Goal: Task Accomplishment & Management: Manage account settings

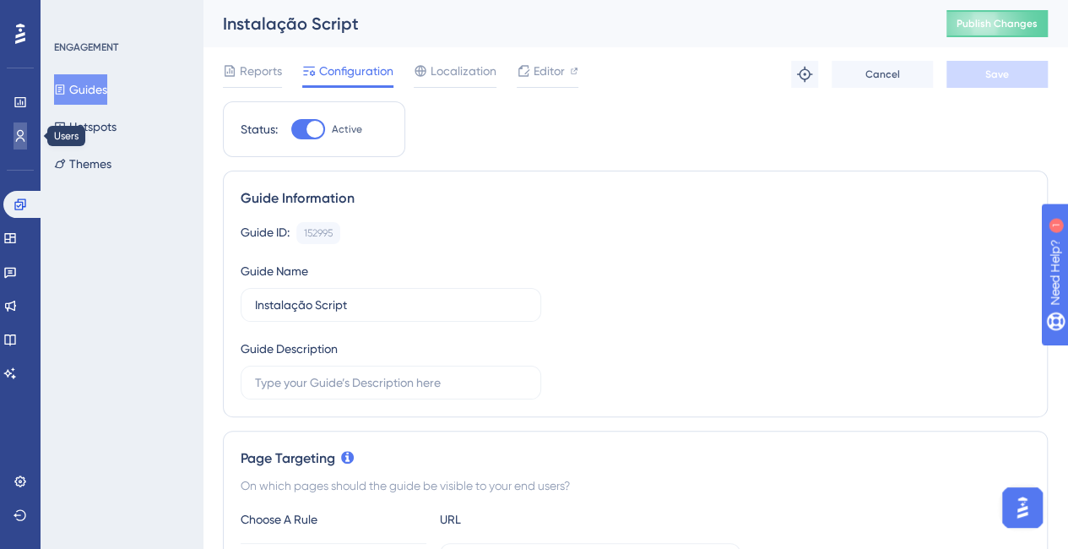
click at [25, 145] on link at bounding box center [21, 135] width 14 height 27
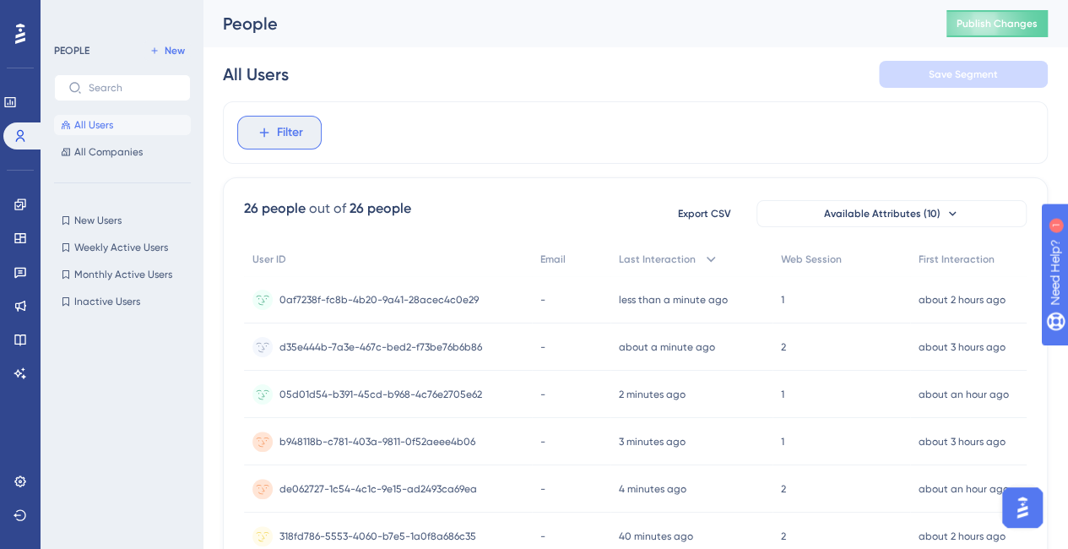
click at [272, 135] on button "Filter" at bounding box center [279, 133] width 84 height 34
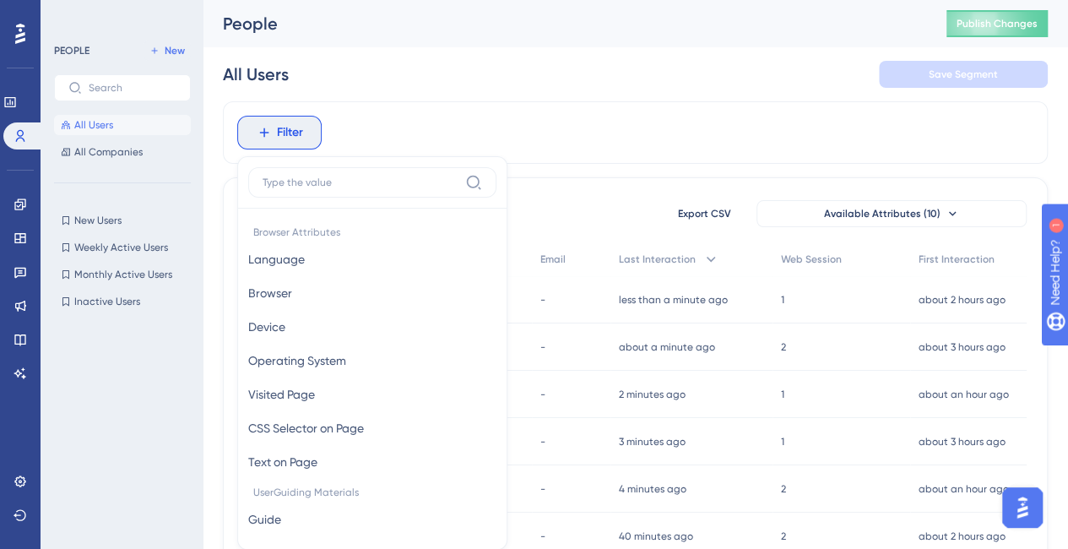
scroll to position [63, 0]
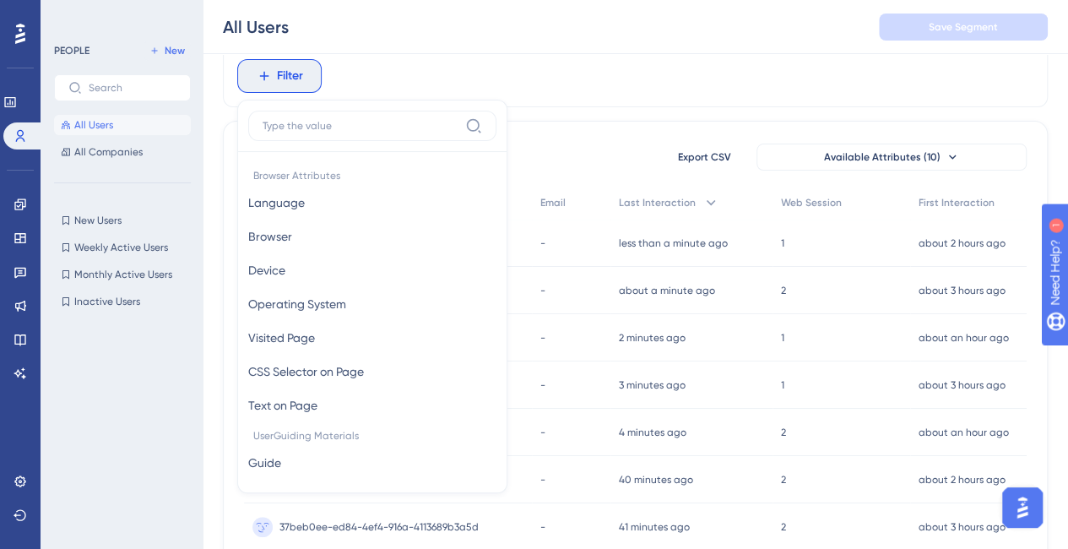
click at [390, 78] on div "Filter Browser Attributes Language Language Browser Browser Device Device Opera…" at bounding box center [635, 76] width 825 height 62
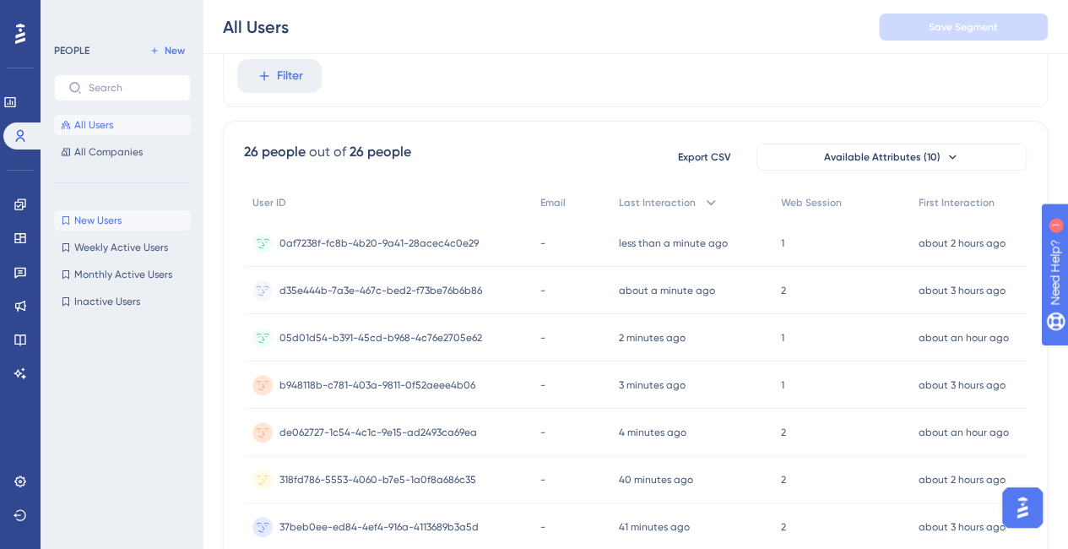
click at [127, 219] on button "New Users New Users" at bounding box center [122, 220] width 137 height 20
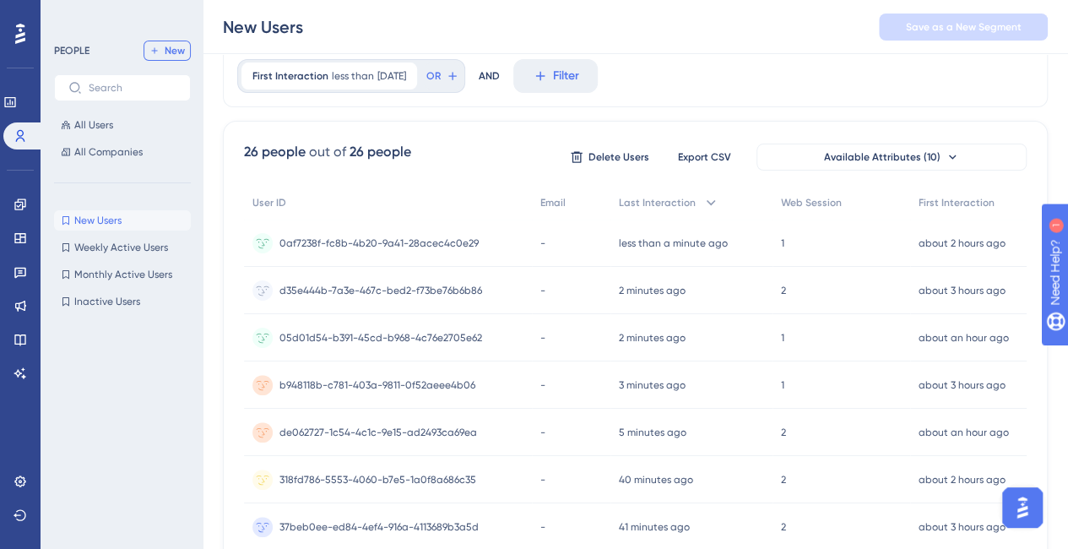
click at [179, 41] on button "New" at bounding box center [166, 51] width 47 height 20
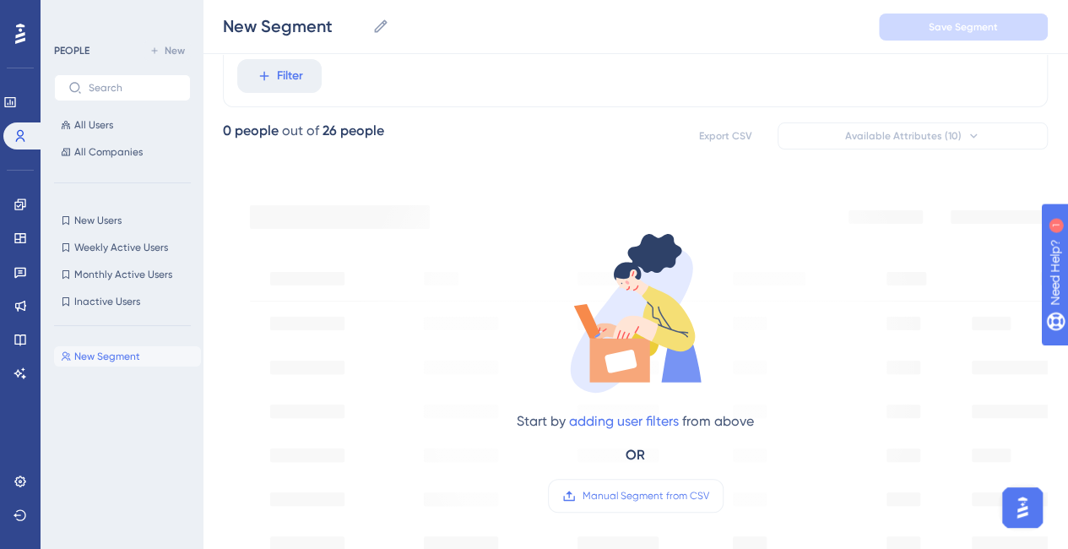
click at [282, 138] on div "out of" at bounding box center [300, 131] width 37 height 20
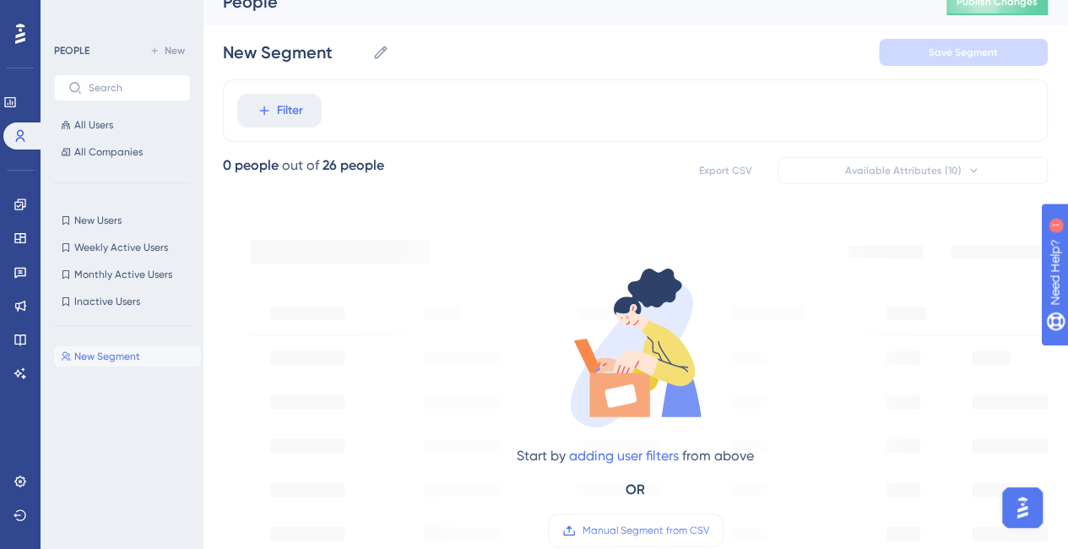
scroll to position [0, 0]
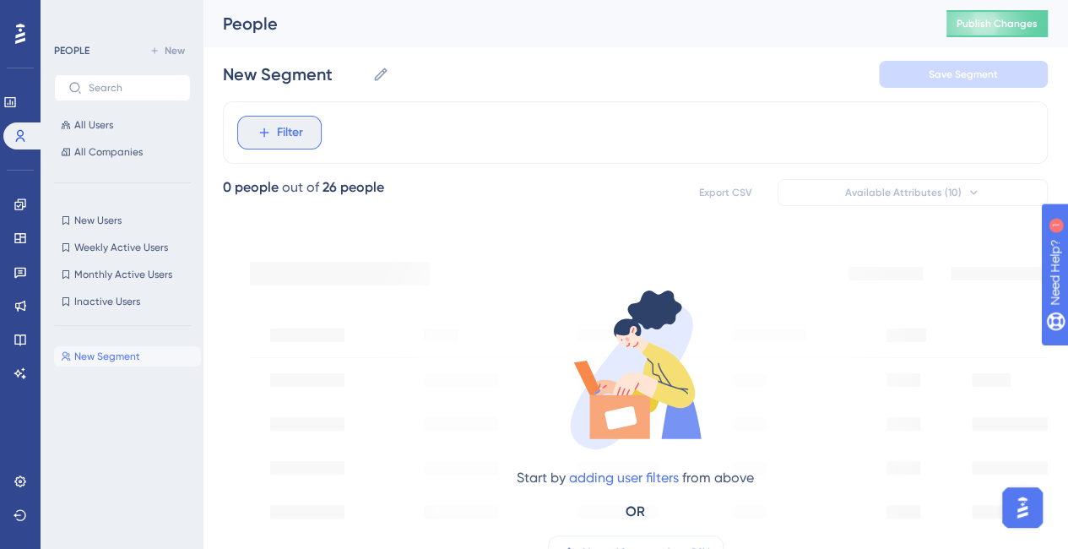
click at [266, 141] on button "Filter" at bounding box center [279, 133] width 84 height 34
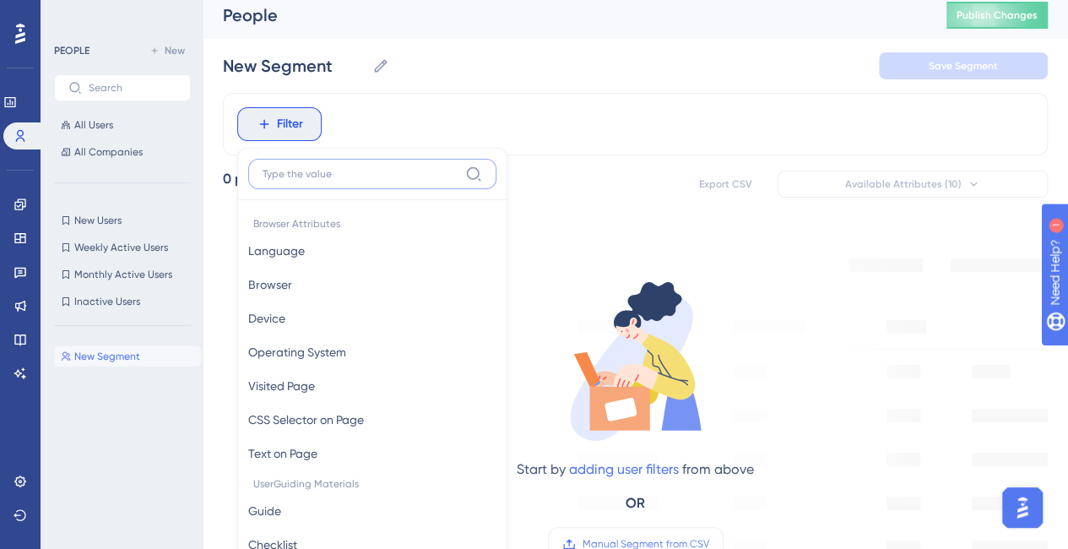
scroll to position [0, 13]
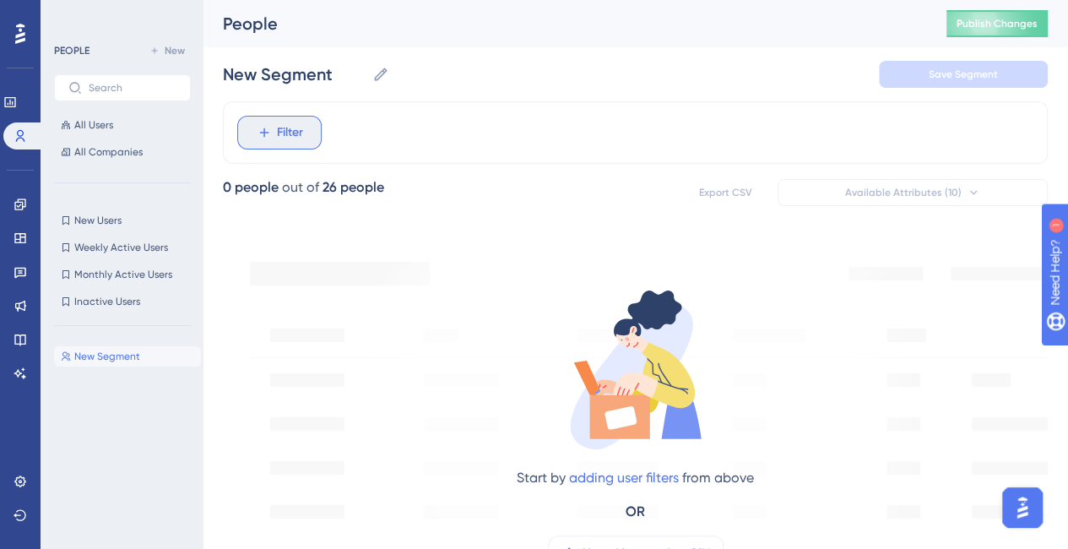
click at [277, 123] on span "Filter" at bounding box center [290, 132] width 26 height 20
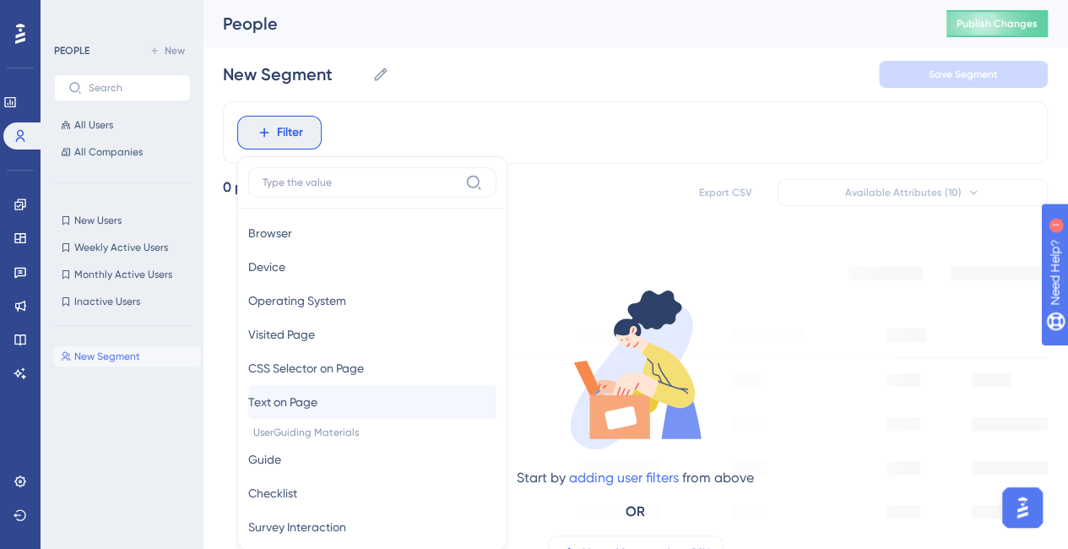
scroll to position [169, 0]
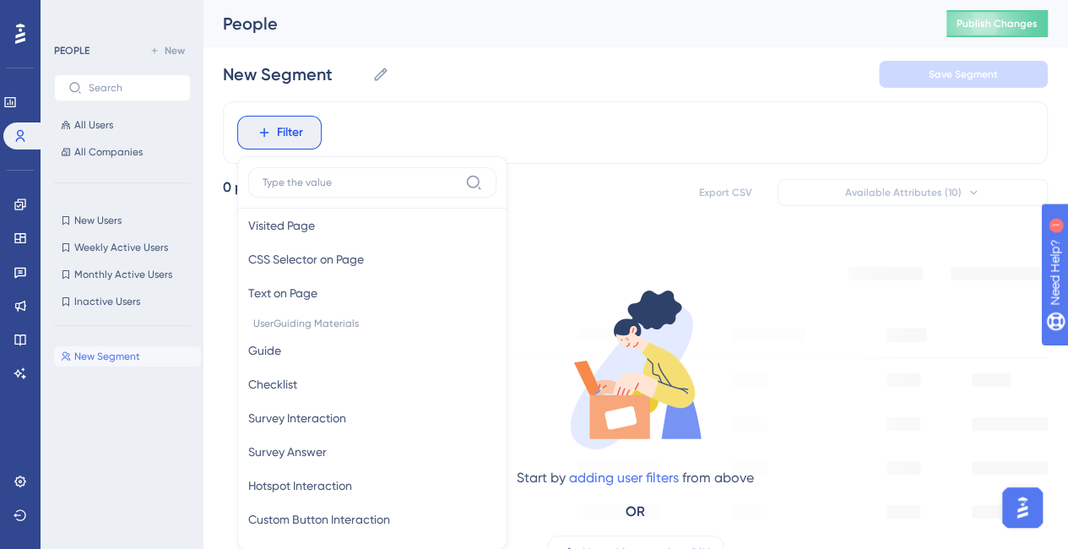
click at [903, 369] on div "Start by adding user filters from above OR Manual Segment from CSV" at bounding box center [635, 414] width 572 height 348
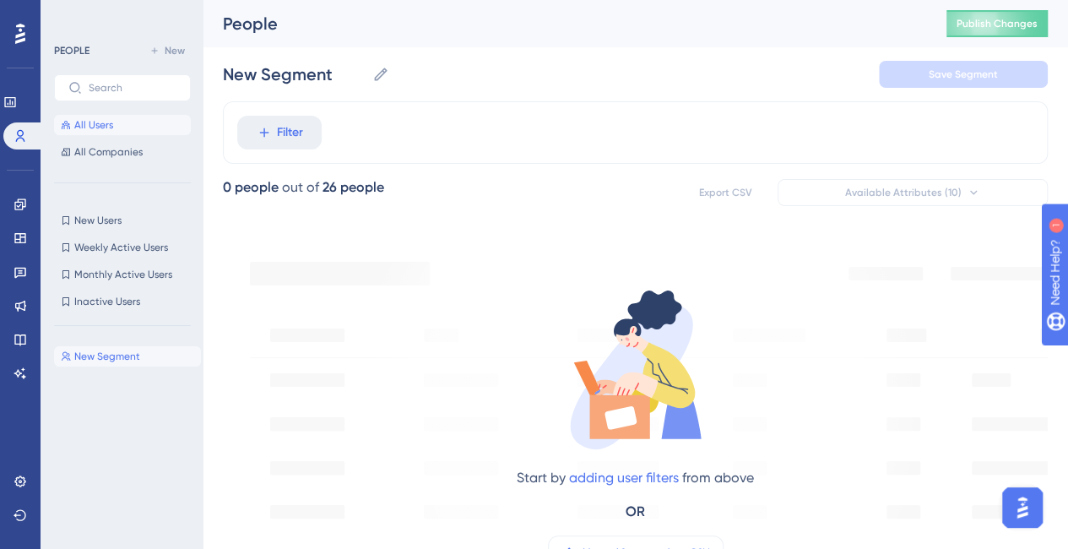
click at [96, 118] on span "All Users" at bounding box center [93, 125] width 39 height 14
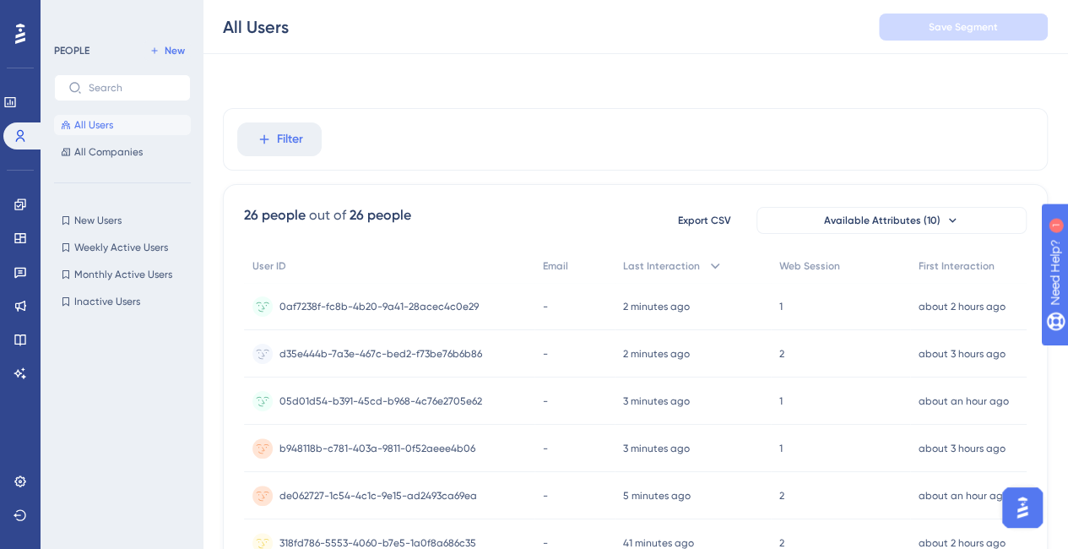
scroll to position [479, 13]
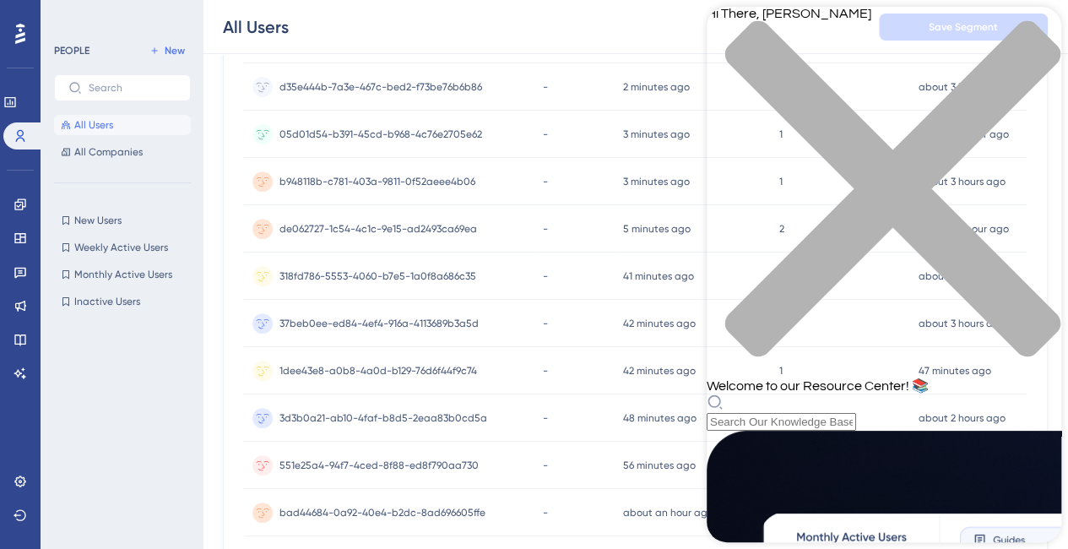
scroll to position [0, 13]
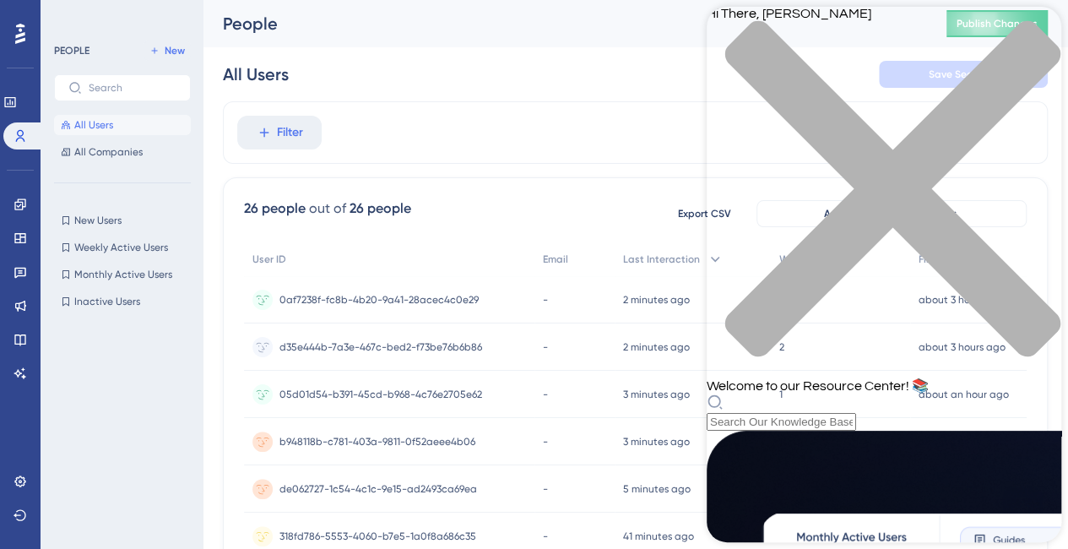
click at [1027, 33] on div "close resource center" at bounding box center [883, 198] width 354 height 357
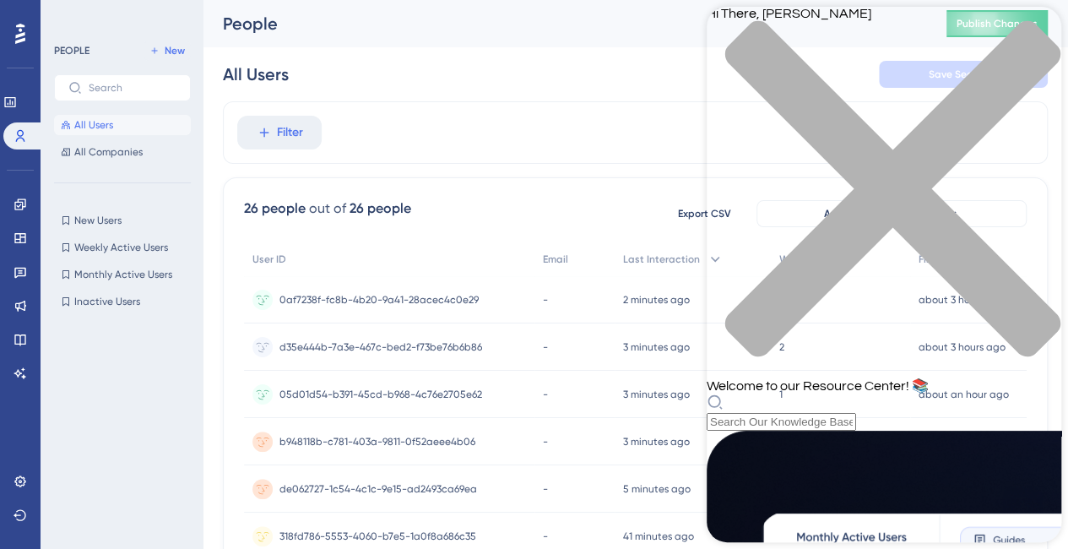
click at [1042, 30] on div "close resource center" at bounding box center [883, 198] width 354 height 357
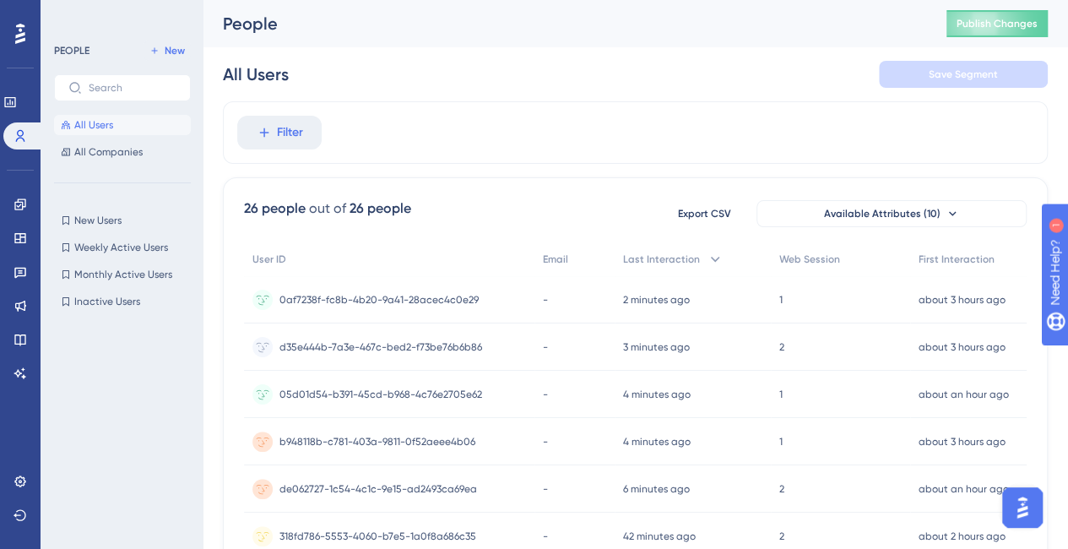
click at [1020, 501] on img "Open AI Assistant Launcher" at bounding box center [1022, 507] width 30 height 30
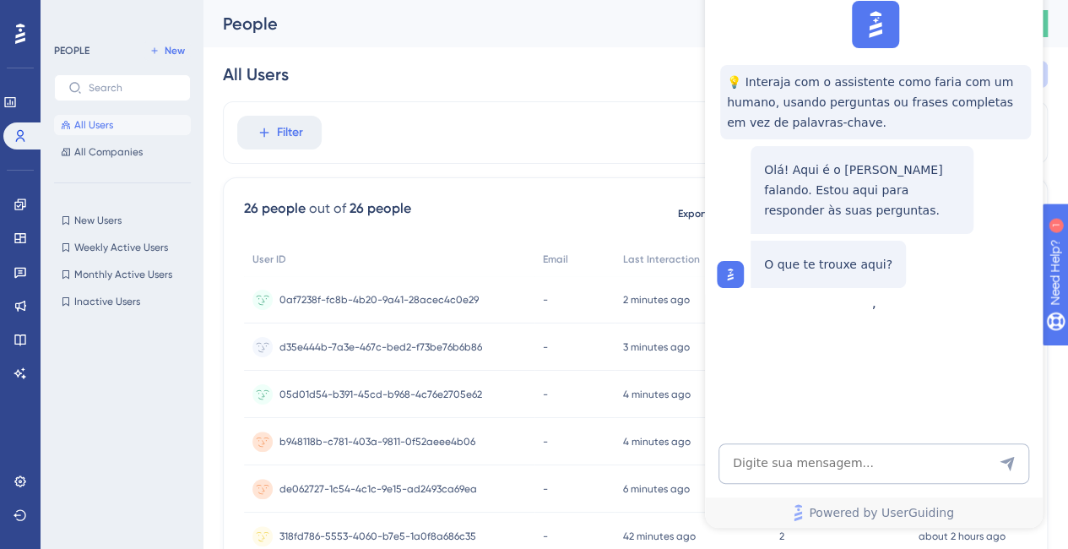
scroll to position [0, 0]
click at [839, 453] on textarea "AI Assistant Text Input" at bounding box center [873, 463] width 311 height 41
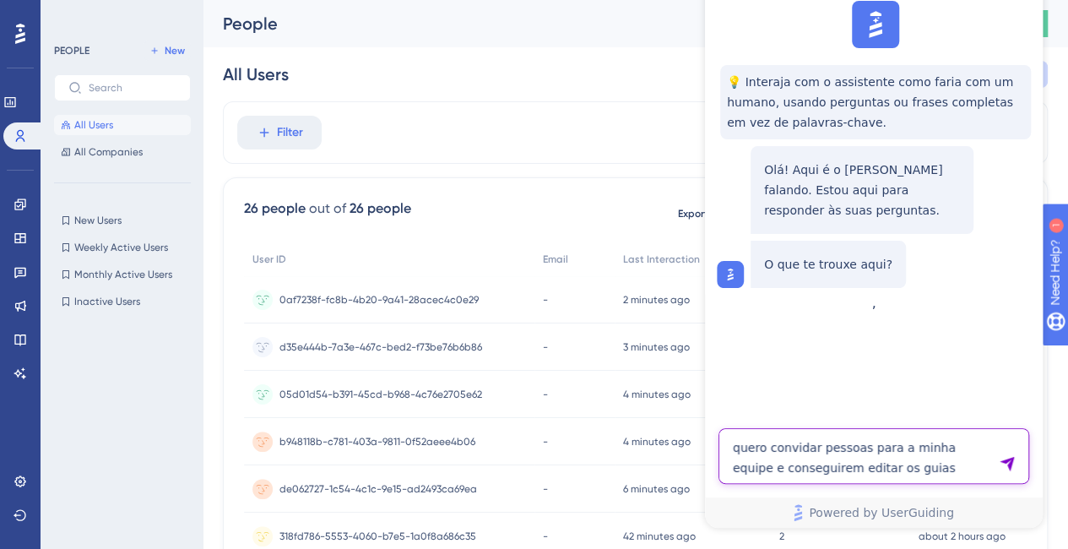
type textarea "quero convidar pessoas para a minha equipe e conseguirem editar os guias"
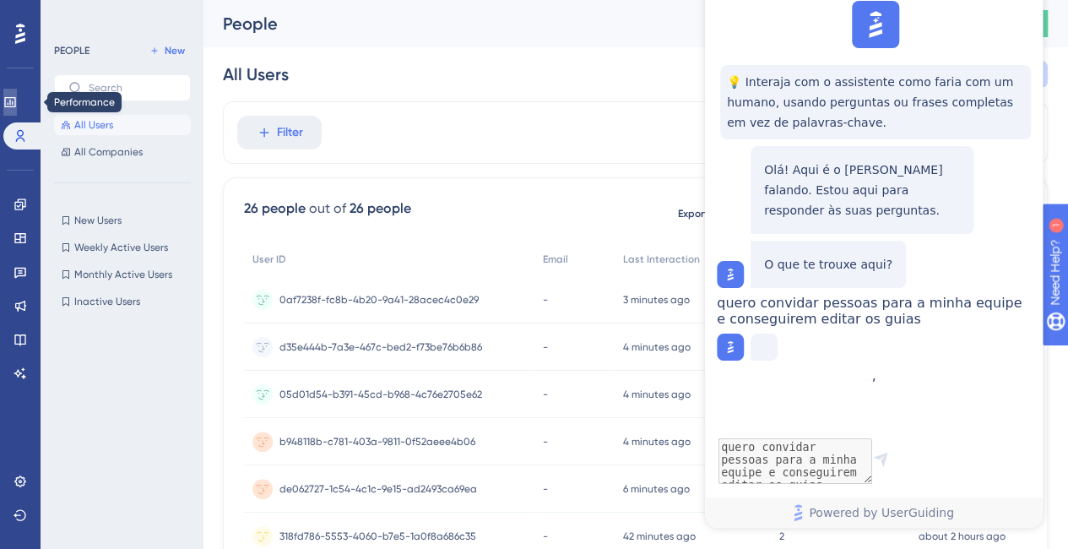
click at [17, 105] on link at bounding box center [10, 102] width 14 height 27
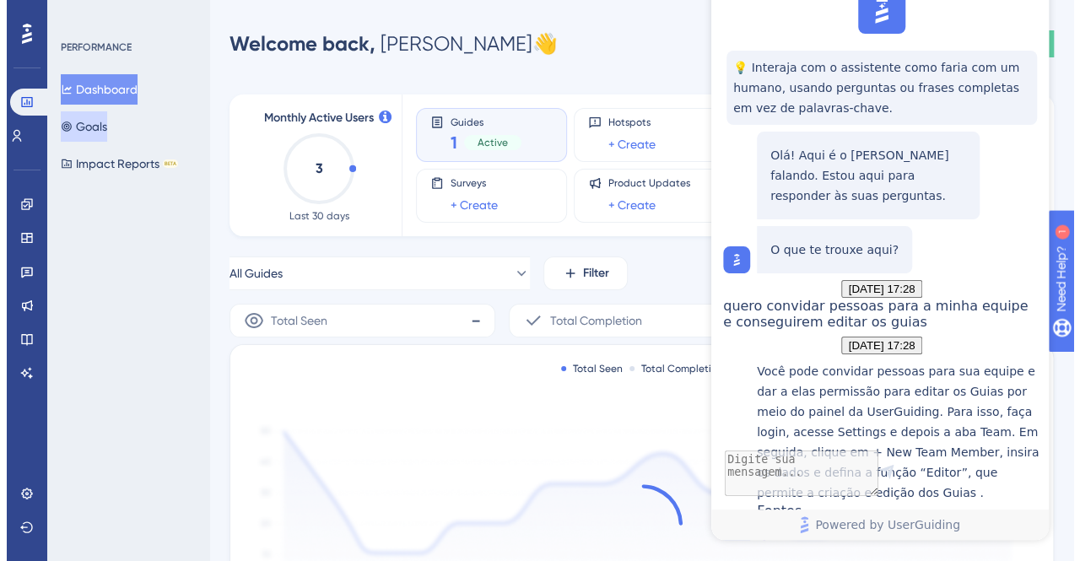
scroll to position [285, 0]
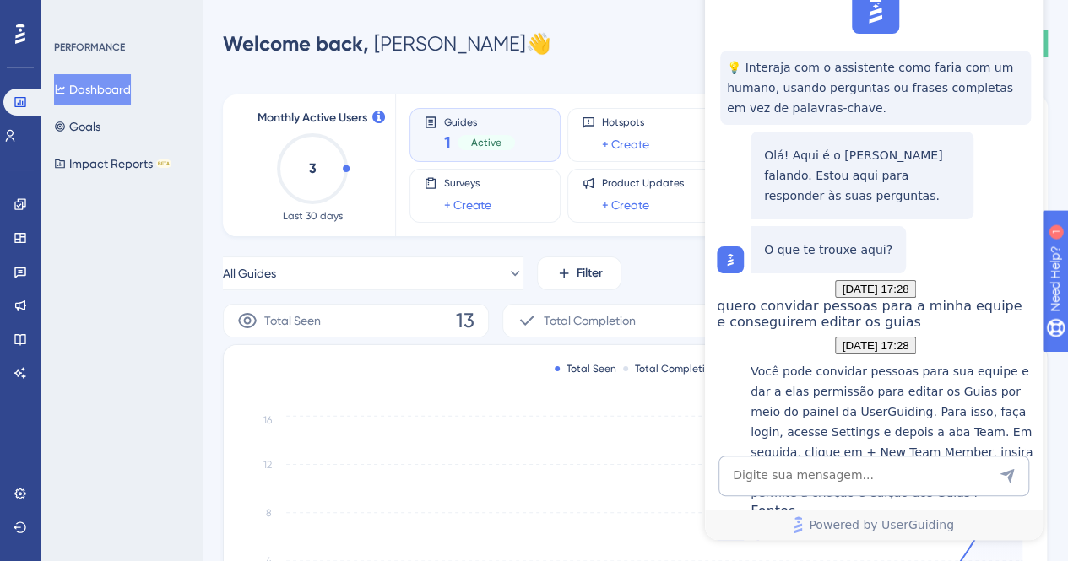
click at [960, 519] on div "Adicionando um novo membro da equipe" at bounding box center [892, 537] width 284 height 36
click at [24, 492] on icon at bounding box center [21, 494] width 14 height 14
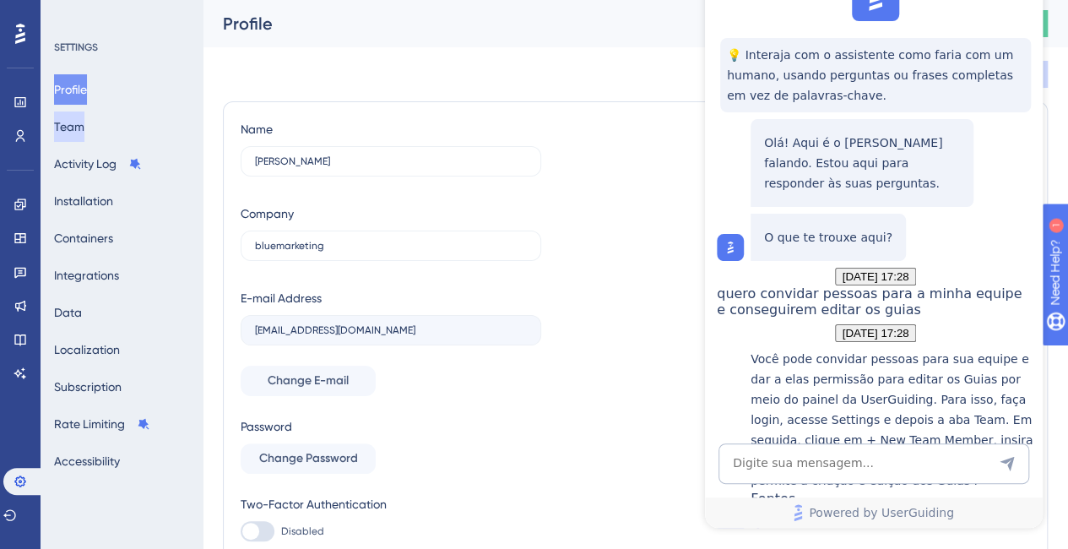
click at [84, 129] on button "Team" at bounding box center [69, 126] width 30 height 30
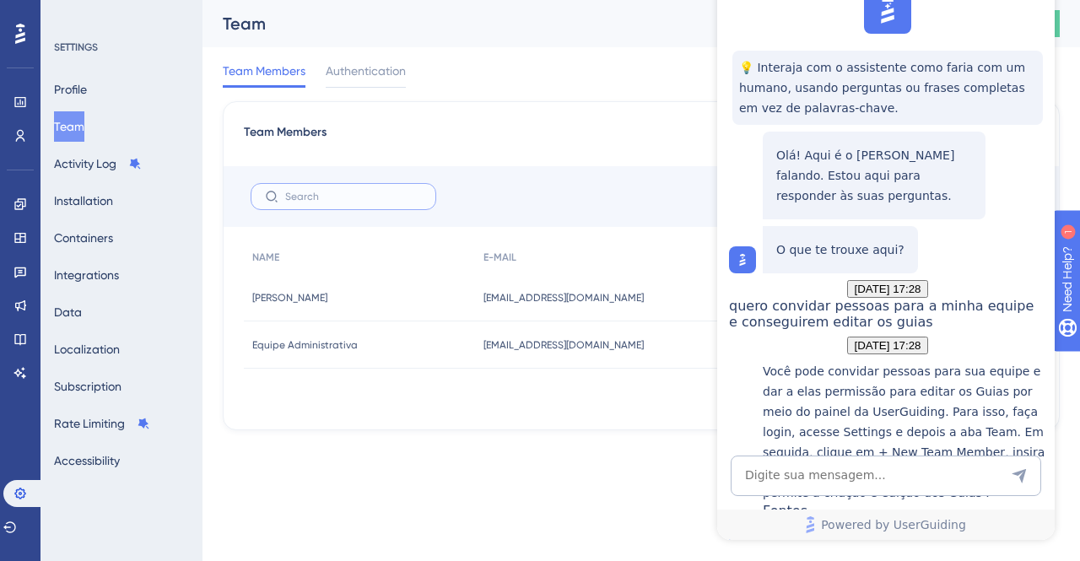
click at [336, 200] on input "text" at bounding box center [353, 197] width 137 height 12
click at [665, 472] on div "Performance Users Engagement Widgets Feedback Product Updates Knowledge Base AI…" at bounding box center [540, 242] width 1080 height 484
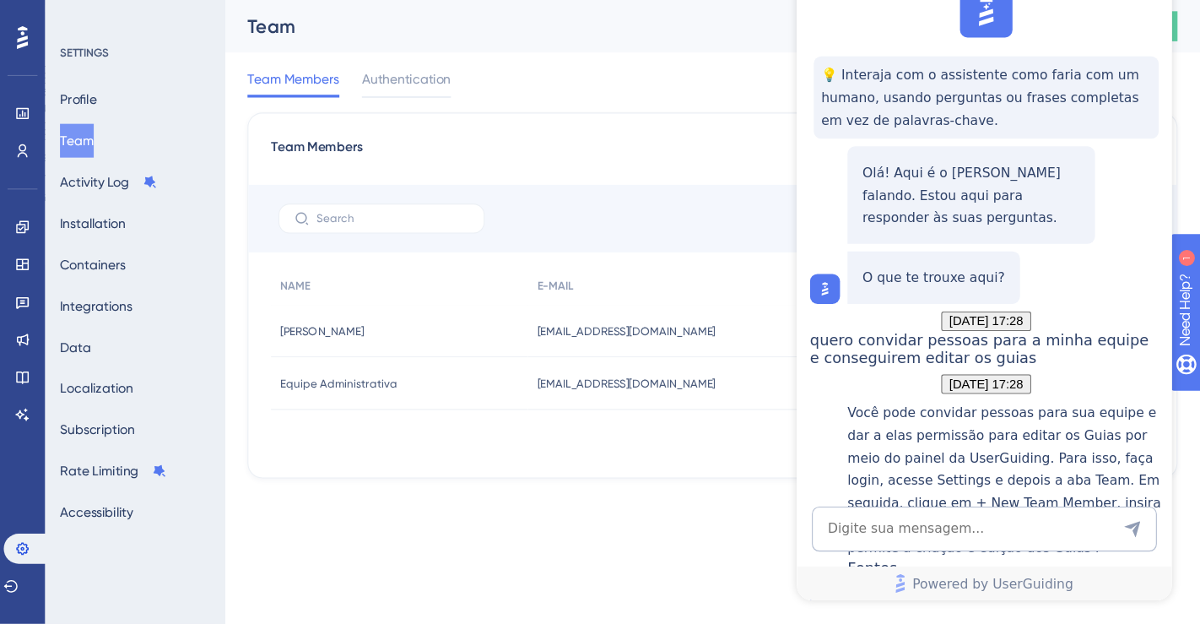
scroll to position [284, 0]
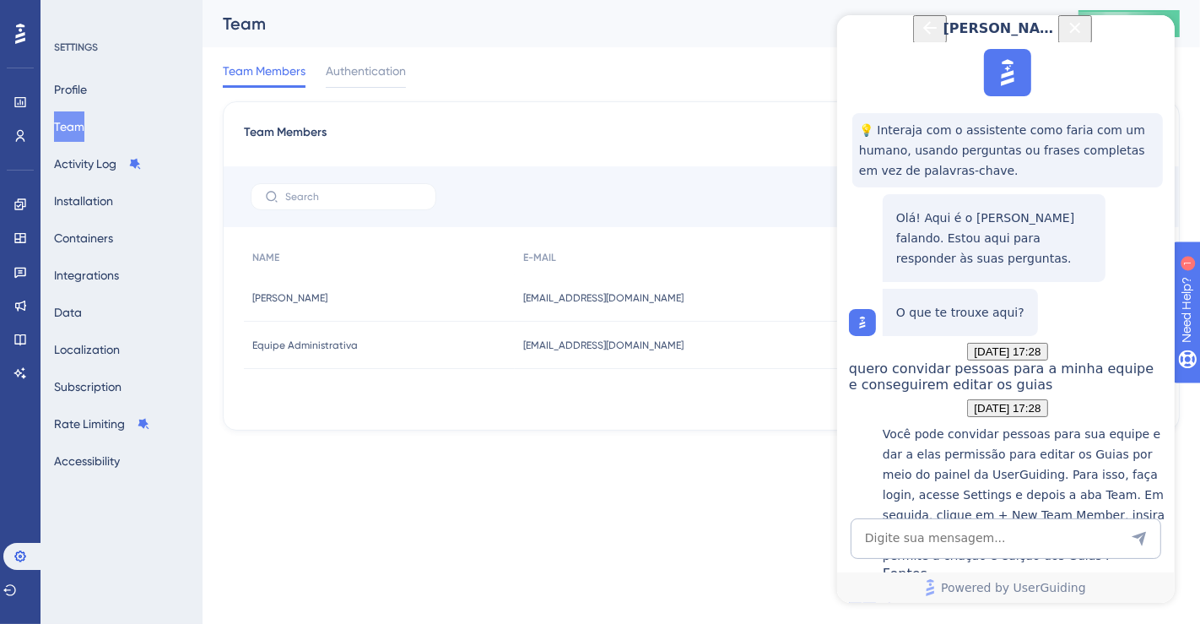
click at [1067, 33] on icon "Close Button" at bounding box center [1074, 27] width 11 height 11
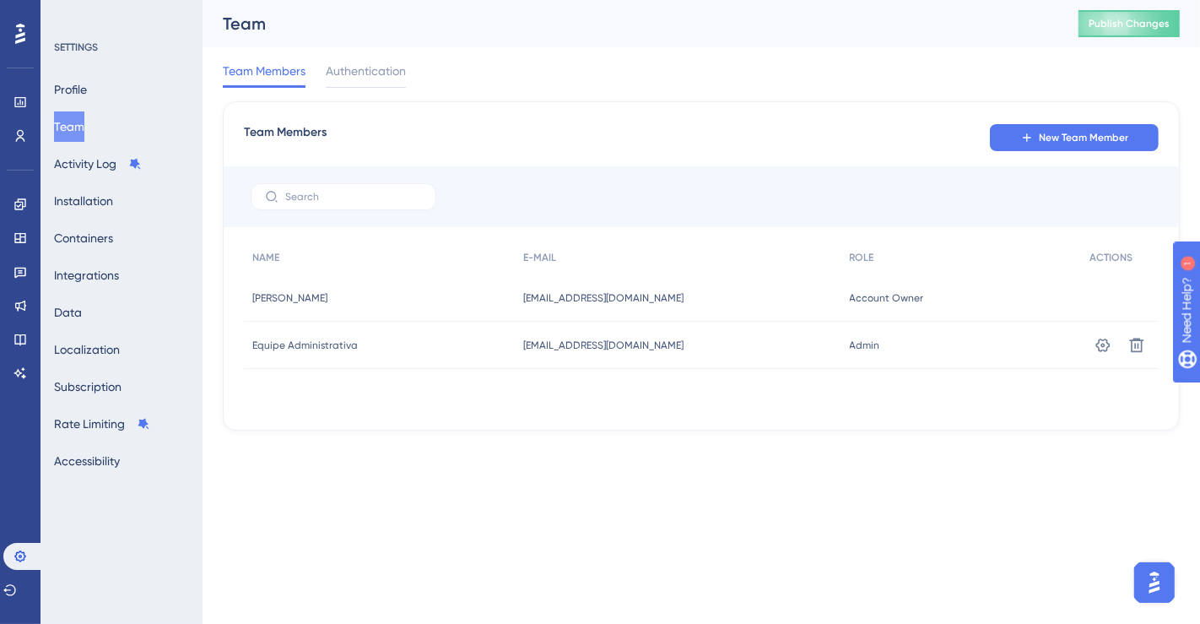
scroll to position [0, 0]
click at [1067, 139] on span "New Team Member" at bounding box center [1083, 138] width 89 height 14
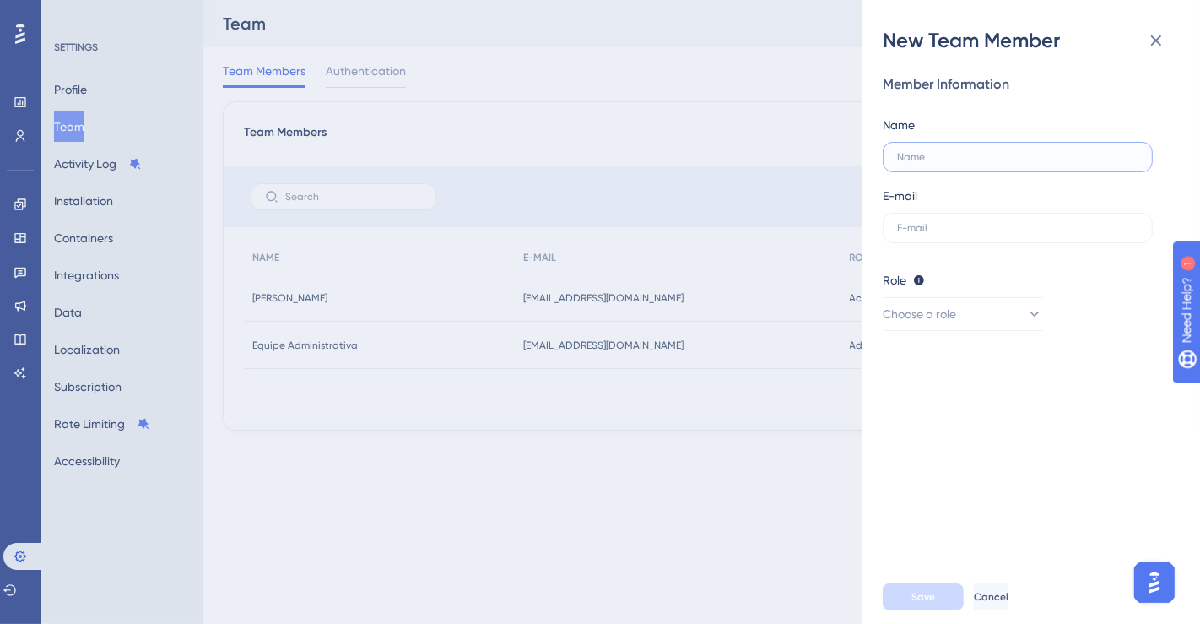
click at [929, 160] on input "text" at bounding box center [1017, 157] width 241 height 12
type input "[PERSON_NAME]"
click at [937, 237] on label at bounding box center [1018, 228] width 270 height 30
click at [937, 234] on input "text" at bounding box center [1017, 228] width 241 height 12
drag, startPoint x: 983, startPoint y: 154, endPoint x: 755, endPoint y: 136, distance: 229.4
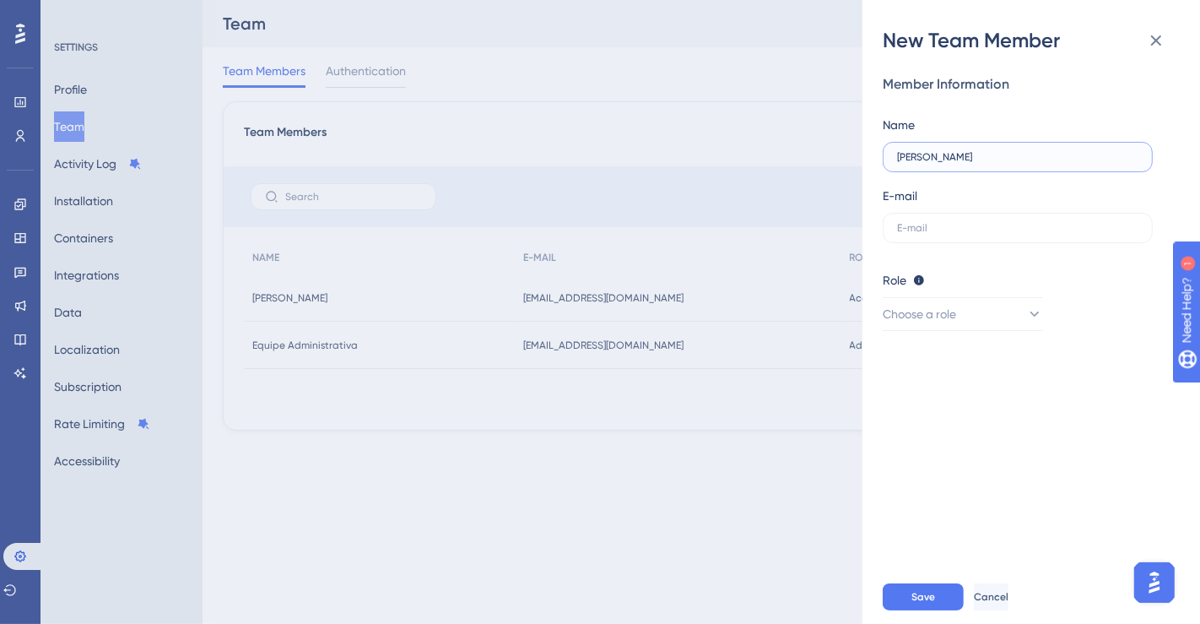
click at [755, 136] on div "New Team Member Member Information Name [PERSON_NAME] E-mail Role Editor: Creat…" at bounding box center [600, 312] width 1200 height 624
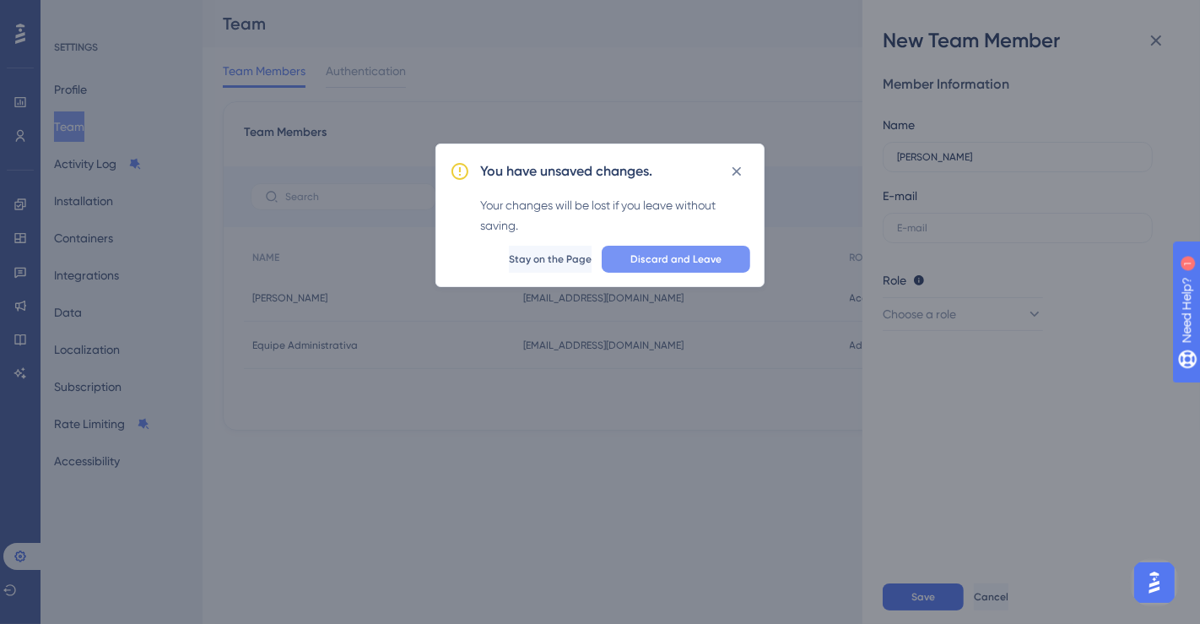
click at [684, 257] on span "Discard and Leave" at bounding box center [675, 259] width 91 height 14
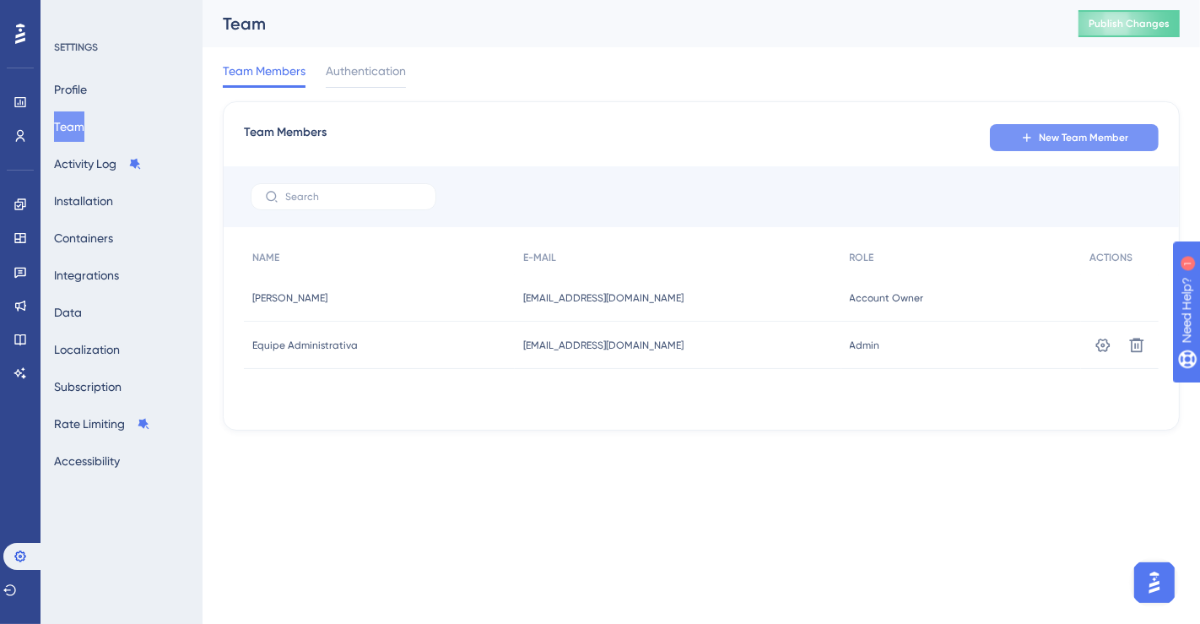
click at [1067, 131] on span "New Team Member" at bounding box center [1083, 138] width 89 height 14
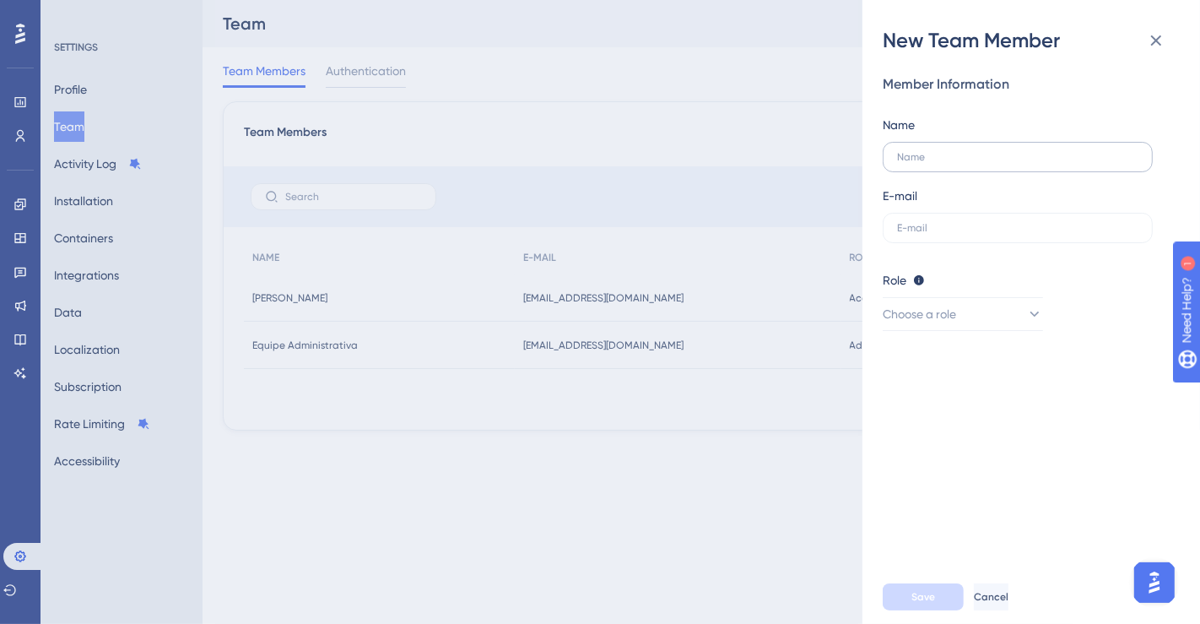
click at [977, 143] on label at bounding box center [1018, 157] width 270 height 30
click at [977, 151] on input "text" at bounding box center [1017, 157] width 241 height 12
type input "[PERSON_NAME]"
paste input "[EMAIL_ADDRESS][DOMAIN_NAME]"
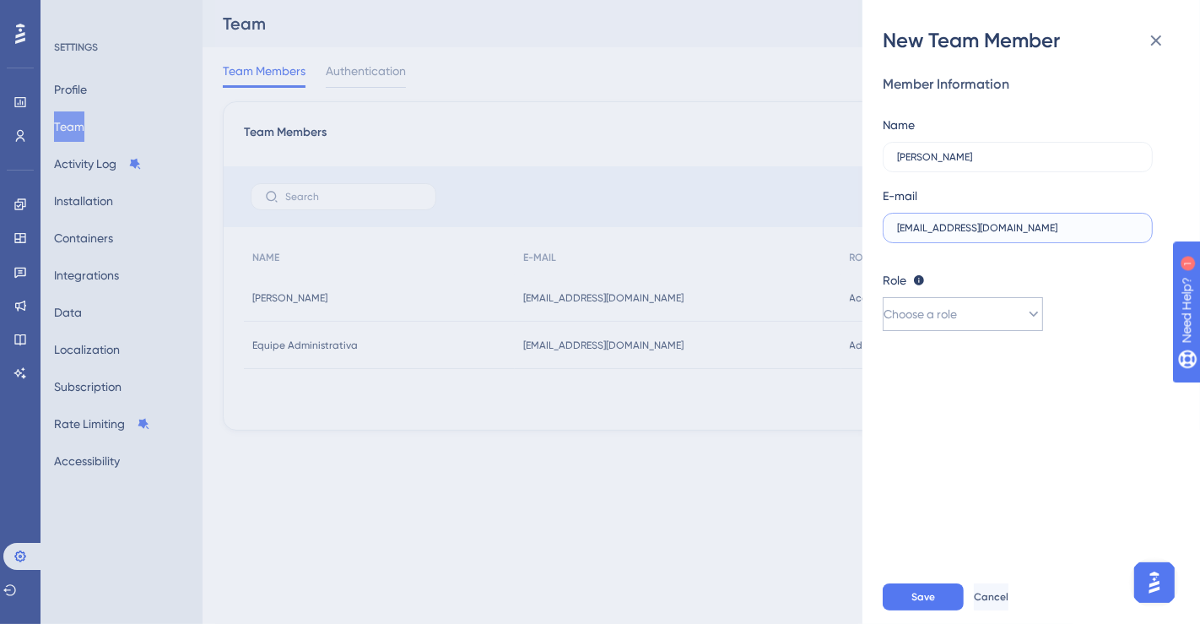
type input "[EMAIL_ADDRESS][DOMAIN_NAME]"
click at [983, 314] on button "Choose a role" at bounding box center [963, 314] width 160 height 34
click at [969, 374] on div "Admin Admin" at bounding box center [963, 366] width 138 height 34
click at [962, 309] on button "Admin" at bounding box center [963, 314] width 160 height 34
click at [1030, 510] on div "Member Information Name [PERSON_NAME] E-mail [EMAIL_ADDRESS][DOMAIN_NAME] Role …" at bounding box center [1038, 312] width 311 height 516
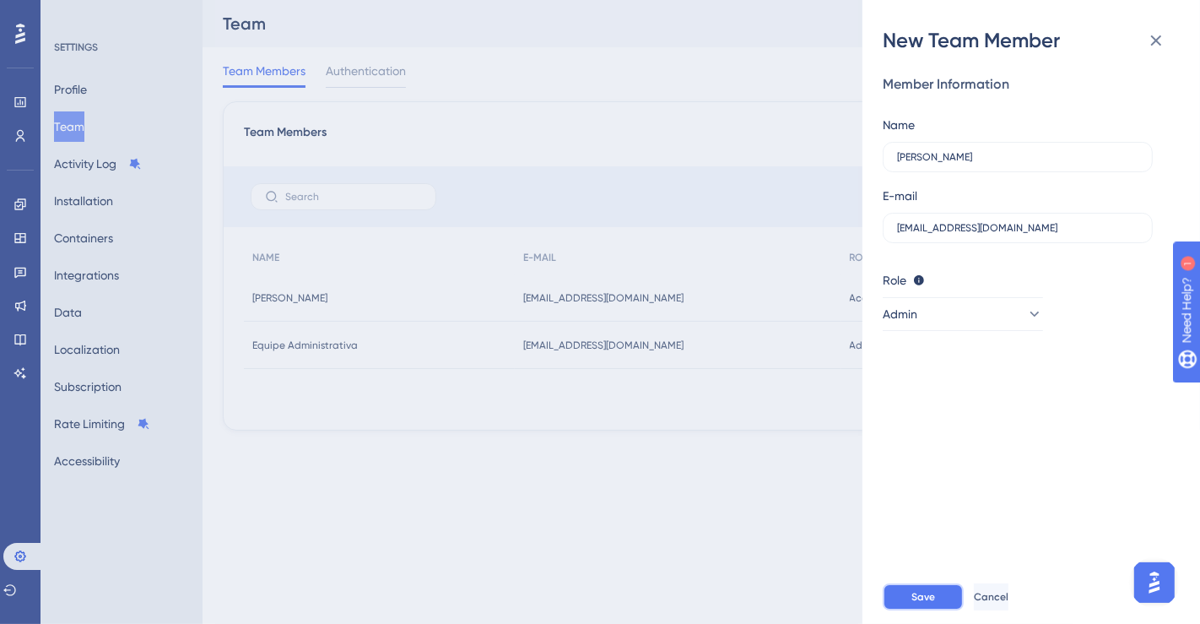
drag, startPoint x: 923, startPoint y: 593, endPoint x: 928, endPoint y: 369, distance: 224.6
click at [950, 482] on div "New Team Member Member Information Name [PERSON_NAME] E-mail [EMAIL_ADDRESS][DO…" at bounding box center [1032, 312] width 338 height 624
click at [993, 310] on button "Admin" at bounding box center [963, 314] width 160 height 34
click at [968, 400] on div "Publisher Publisher" at bounding box center [963, 399] width 138 height 34
click at [924, 548] on span "Save" at bounding box center [924, 597] width 24 height 14
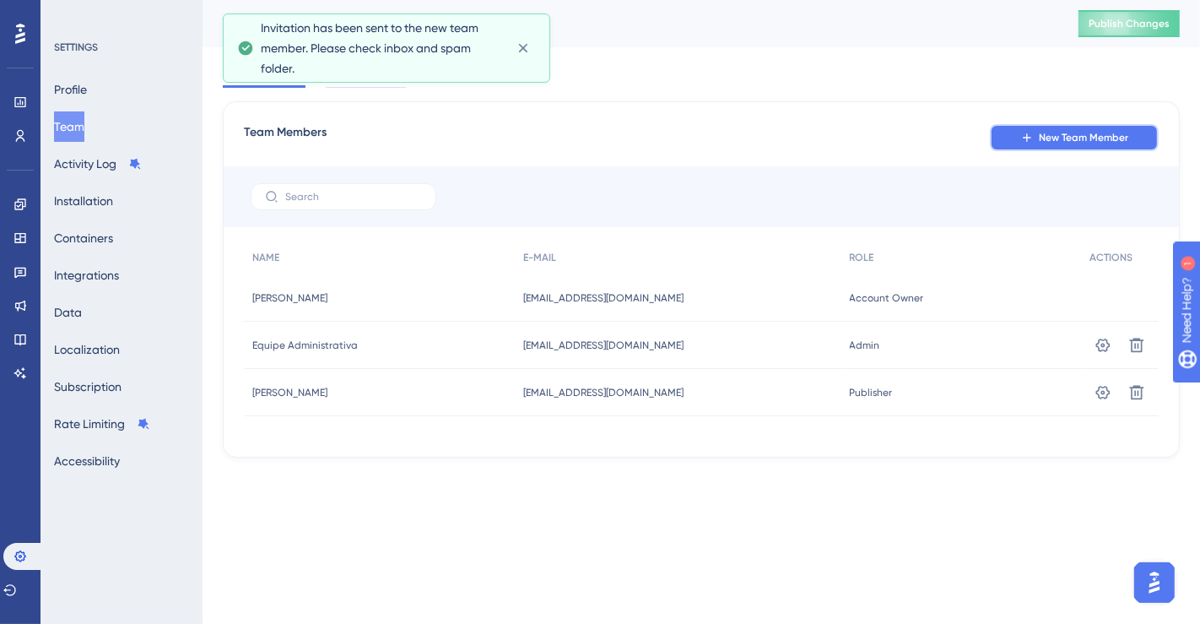
click at [1059, 136] on span "New Team Member" at bounding box center [1083, 138] width 89 height 14
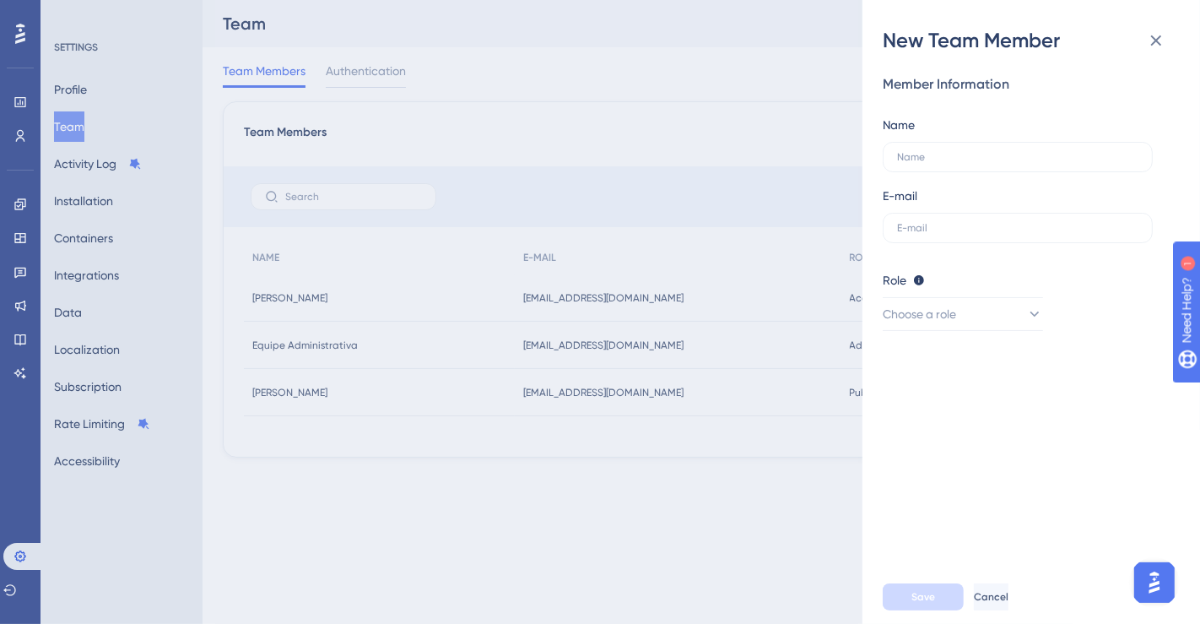
click at [981, 412] on div "Member Information Name E-mail Role Editor: Create & edit materials Publisher: …" at bounding box center [1038, 312] width 311 height 516
click at [988, 311] on button "Choose a role" at bounding box center [963, 314] width 160 height 34
click at [1067, 471] on div "Member Information Name E-mail Role Editor: Create & edit materials Publisher: …" at bounding box center [1038, 312] width 311 height 516
click at [764, 526] on div "New Team Member Member Information Name E-mail Role Editor: Create & edit mater…" at bounding box center [600, 312] width 1200 height 624
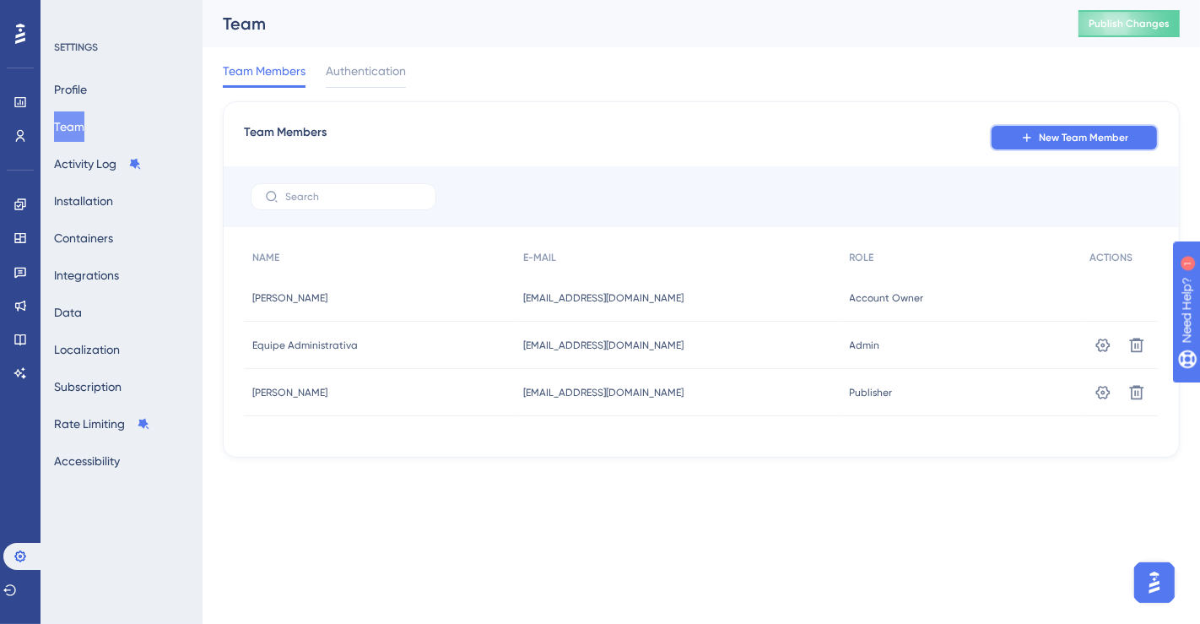
click at [1049, 148] on button "New Team Member" at bounding box center [1074, 137] width 169 height 27
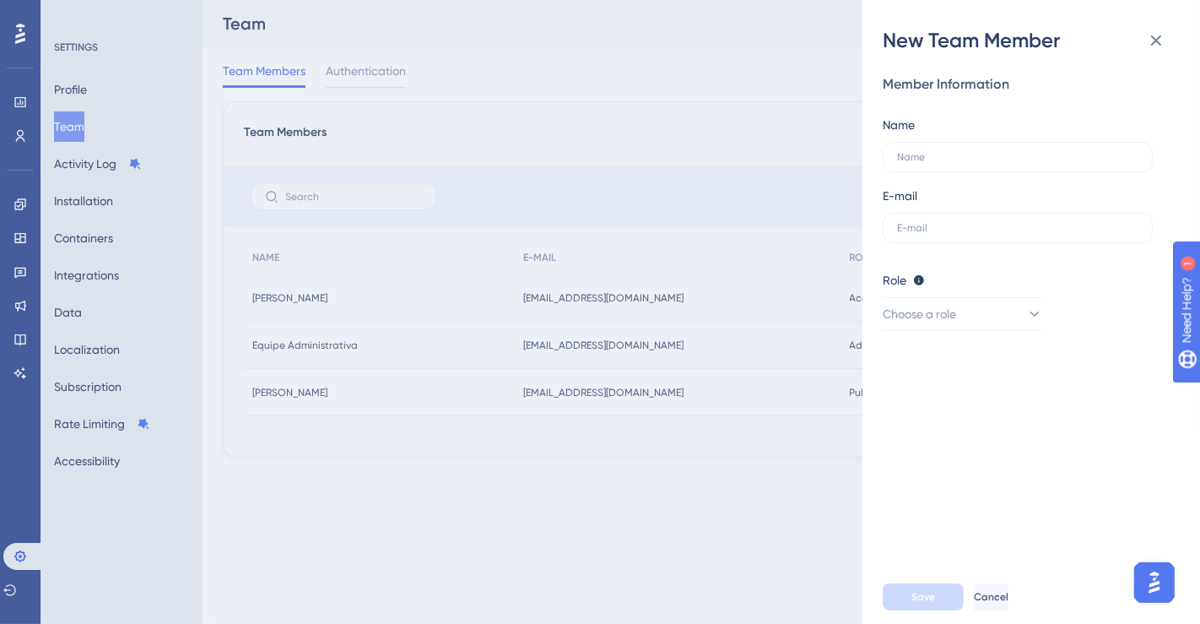
click at [1022, 334] on div "Member Information Name E-mail Role Editor: Create & edit materials Publisher: …" at bounding box center [1038, 312] width 311 height 516
click at [1026, 322] on button "Choose a role" at bounding box center [963, 314] width 160 height 34
